Goal: Task Accomplishment & Management: Manage account settings

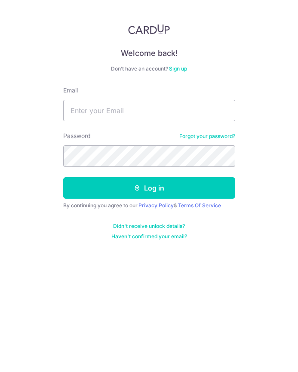
type input "g"
type input "[EMAIL_ADDRESS][DOMAIN_NAME]"
click at [63, 177] on button "Log in" at bounding box center [149, 188] width 172 height 22
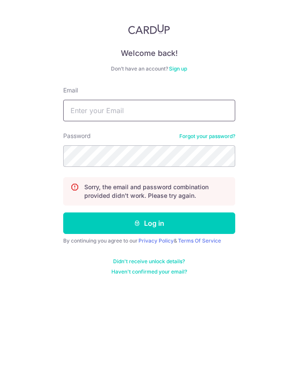
click at [147, 101] on input "Email" at bounding box center [149, 111] width 172 height 22
type input "g"
type input "[EMAIL_ADDRESS][DOMAIN_NAME]"
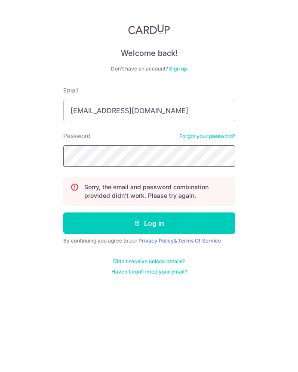
click at [63, 213] on button "Log in" at bounding box center [149, 224] width 172 height 22
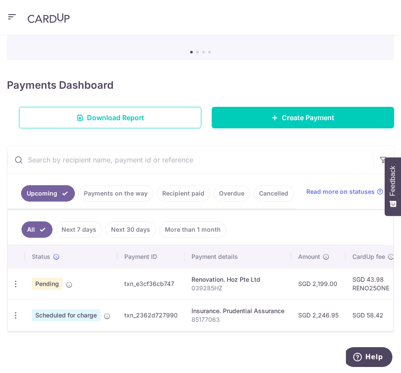
scroll to position [0, 235]
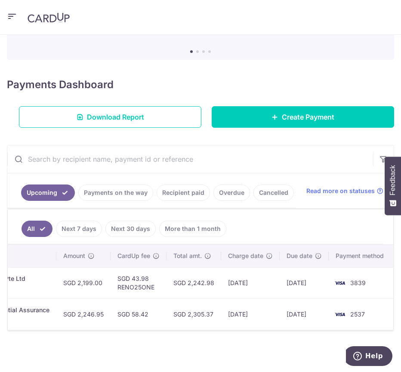
drag, startPoint x: 368, startPoint y: 274, endPoint x: 361, endPoint y: 279, distance: 8.9
click at [127, 281] on td "SGD 43.98 RENO25ONE" at bounding box center [139, 282] width 56 height 31
copy tr "RENO25ONE"
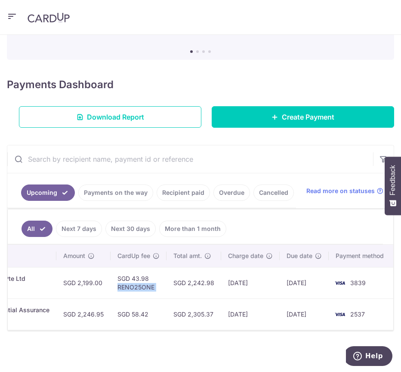
click at [298, 210] on ul "All Next 7 days Next 30 days More than 1 month" at bounding box center [195, 227] width 375 height 35
drag, startPoint x: 303, startPoint y: 229, endPoint x: 284, endPoint y: 234, distance: 19.7
click at [298, 229] on ul "All Next 7 days Next 30 days More than 1 month" at bounding box center [195, 227] width 375 height 35
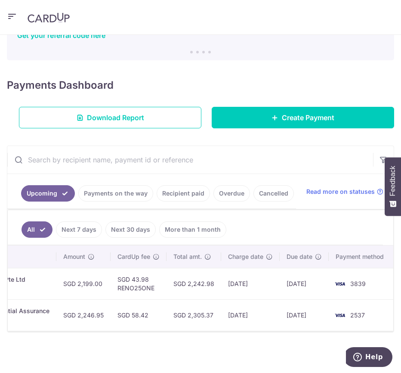
click at [281, 227] on ul "All Next 7 days Next 30 days More than 1 month" at bounding box center [195, 227] width 375 height 35
